Goal: Information Seeking & Learning: Understand process/instructions

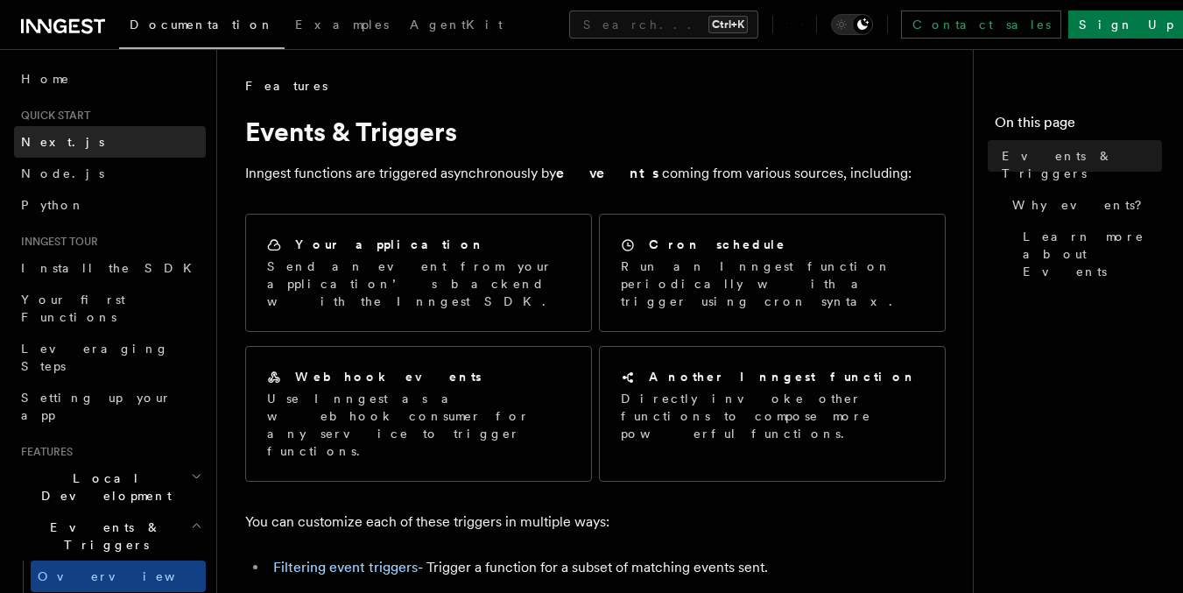
click at [39, 141] on span "Next.js" at bounding box center [62, 142] width 83 height 14
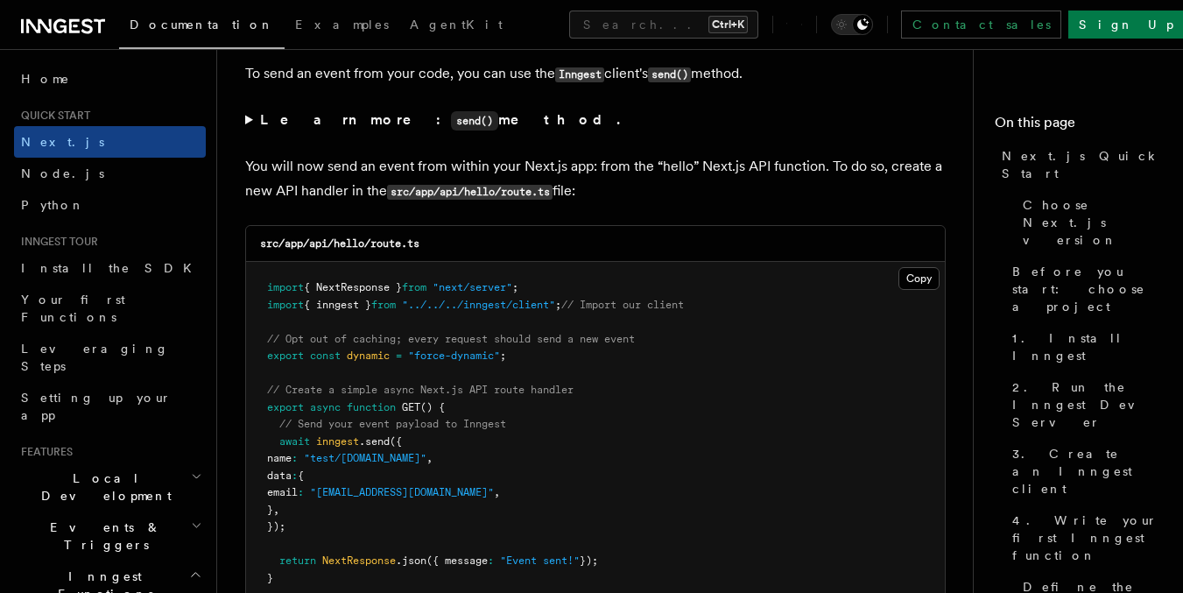
scroll to position [9150, 0]
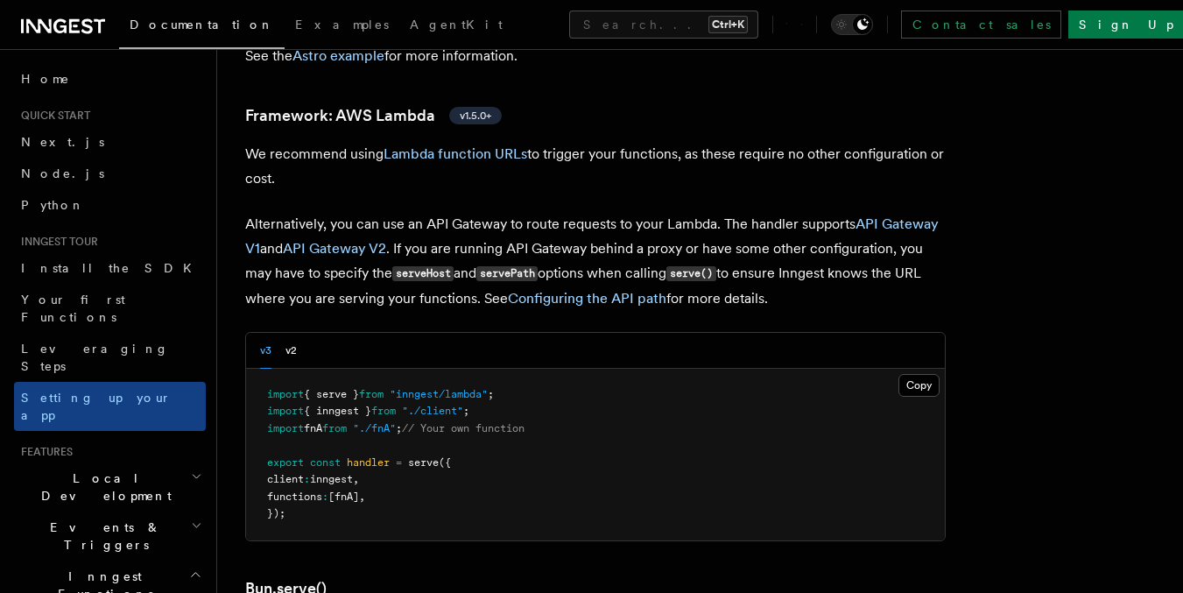
scroll to position [1811, 0]
click at [294, 334] on button "v2" at bounding box center [291, 352] width 11 height 36
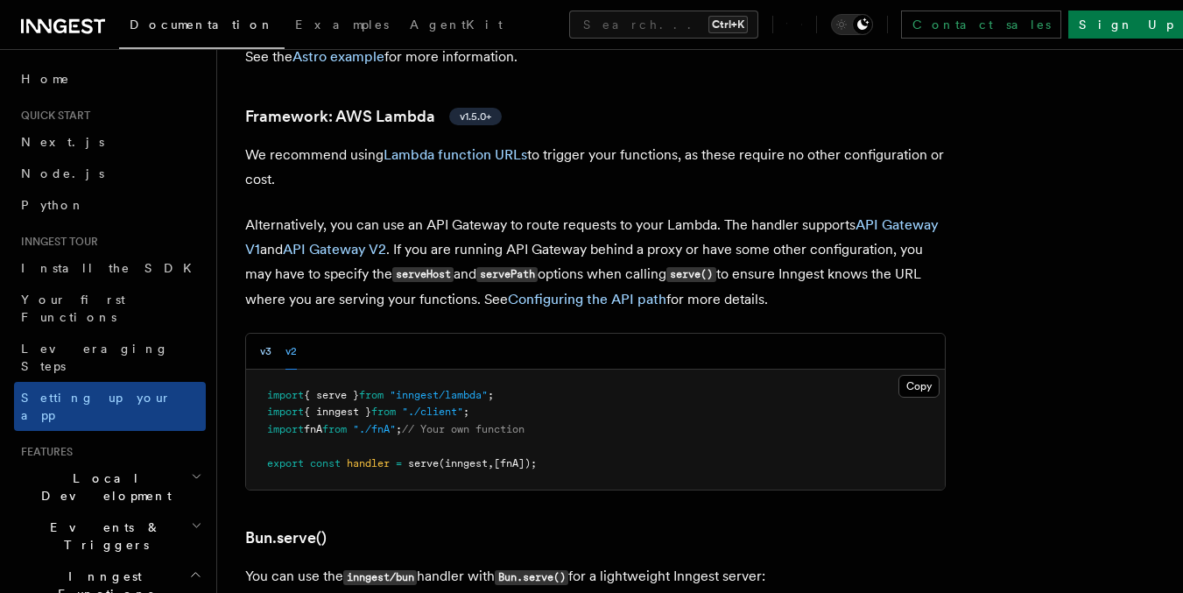
click at [260, 334] on button "v3" at bounding box center [265, 352] width 11 height 36
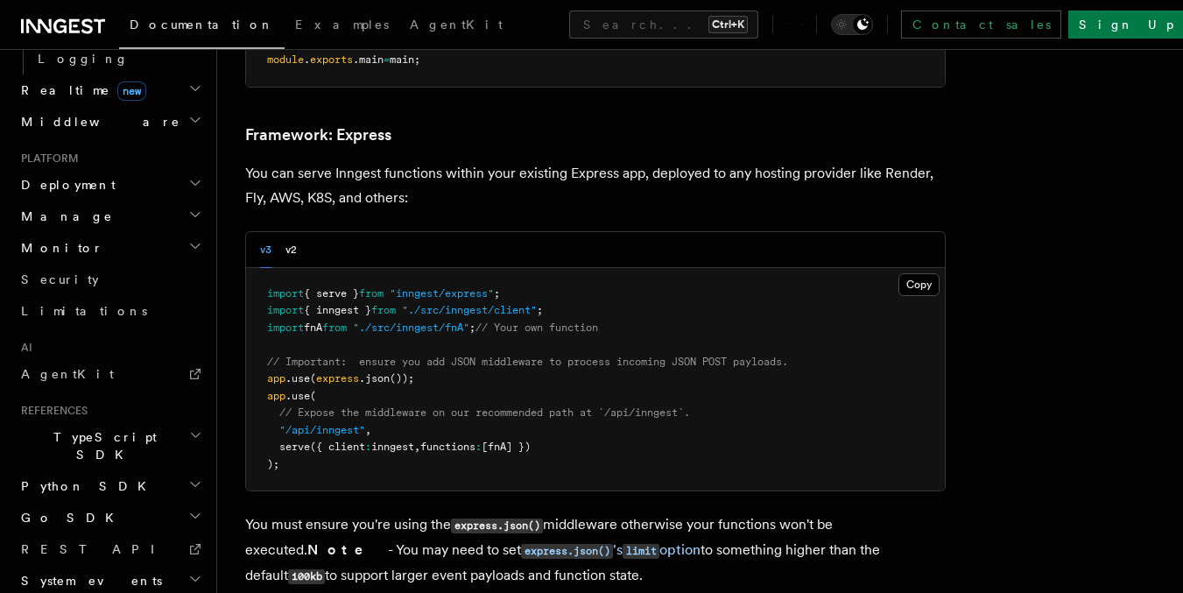
scroll to position [0, 0]
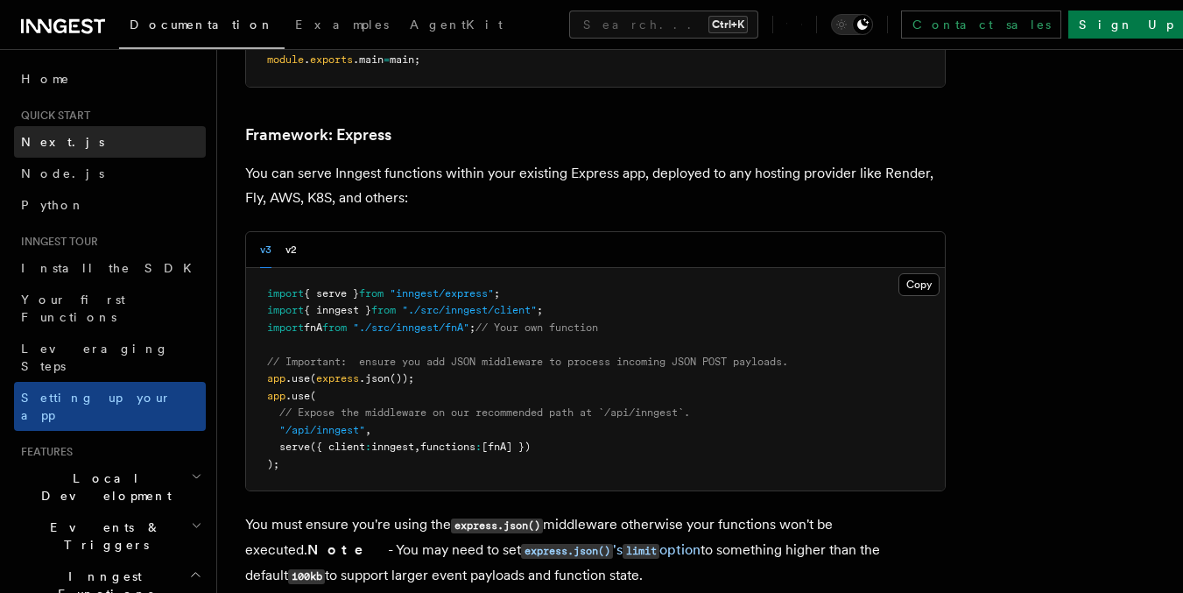
click at [82, 141] on link "Next.js" at bounding box center [110, 142] width 192 height 32
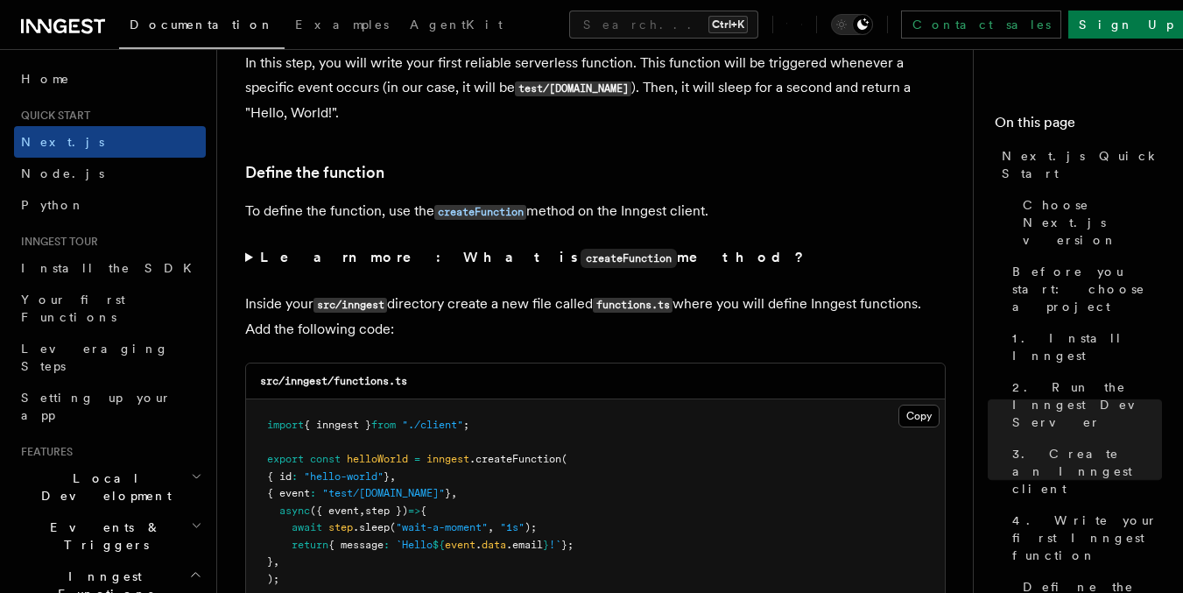
scroll to position [2891, 0]
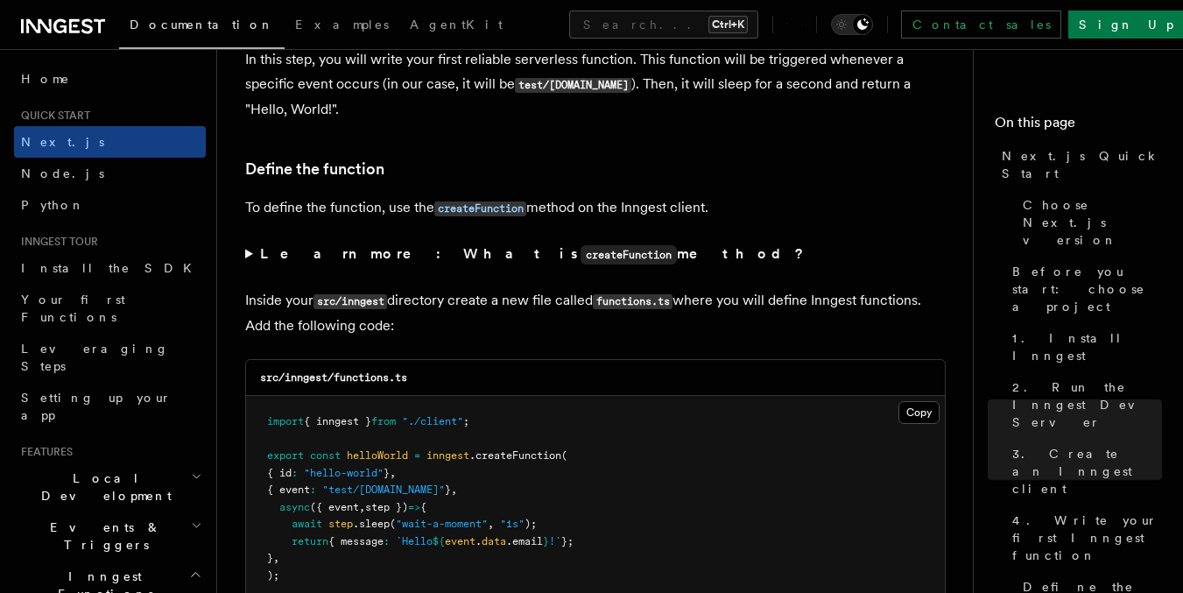
click at [245, 249] on summary "Learn more: What is createFunction method?" at bounding box center [595, 254] width 701 height 25
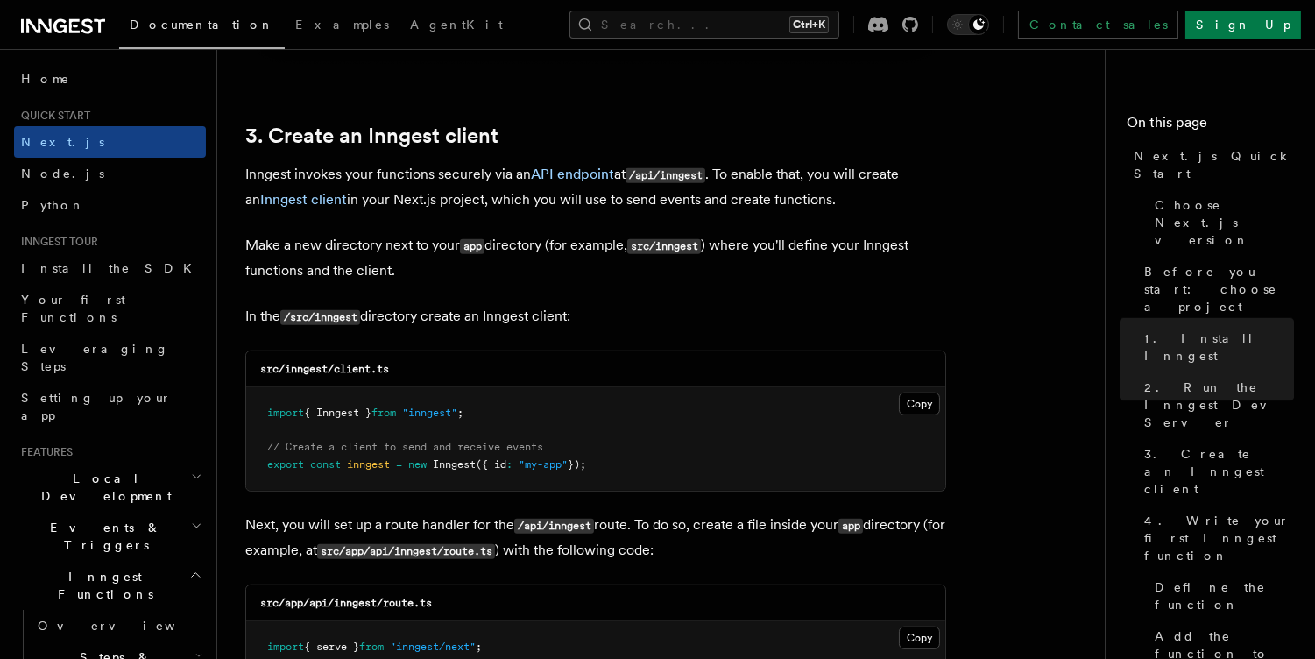
scroll to position [2281, 0]
